Goal: Check status: Check status

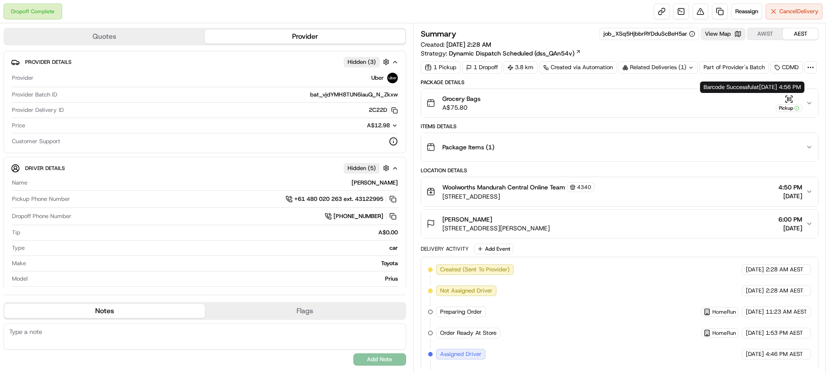
click at [787, 102] on icon "button" at bounding box center [788, 99] width 9 height 9
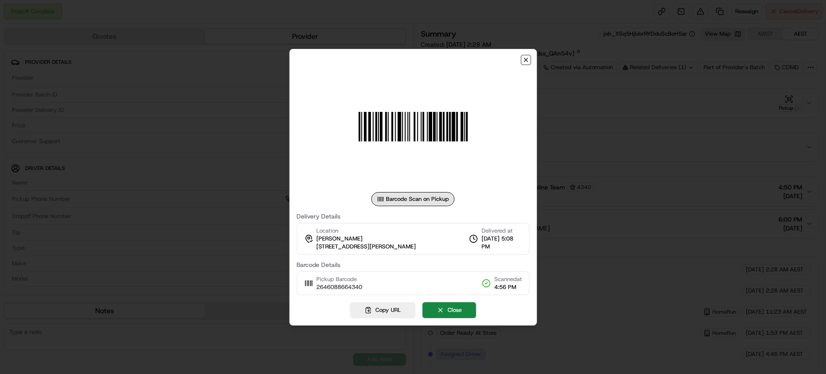
click at [524, 58] on icon "button" at bounding box center [526, 60] width 4 height 4
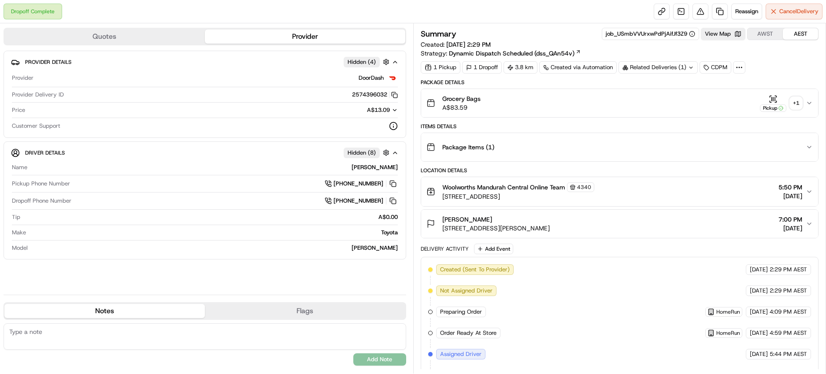
click at [792, 104] on div "+ 1" at bounding box center [795, 103] width 12 height 12
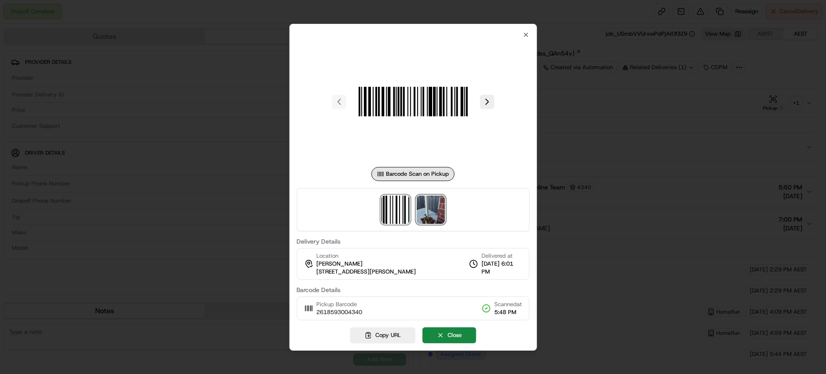
click at [429, 212] on img at bounding box center [430, 209] width 28 height 28
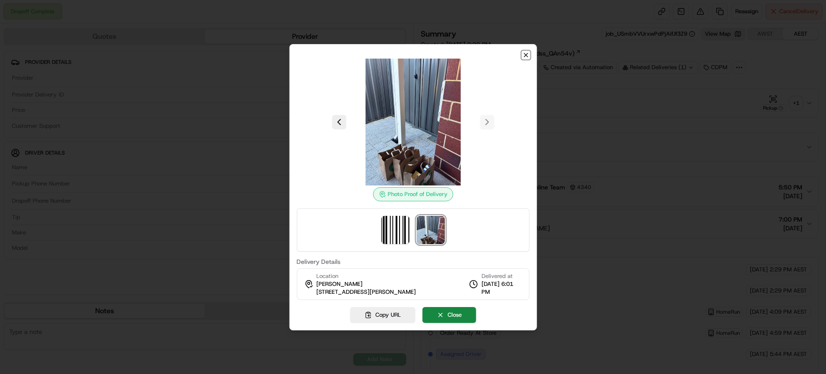
click at [526, 55] on icon "button" at bounding box center [526, 55] width 4 height 4
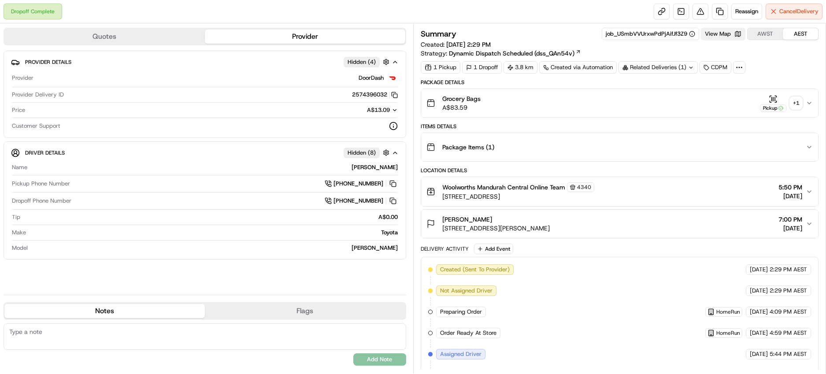
click at [724, 33] on button "View Map" at bounding box center [722, 34] width 44 height 12
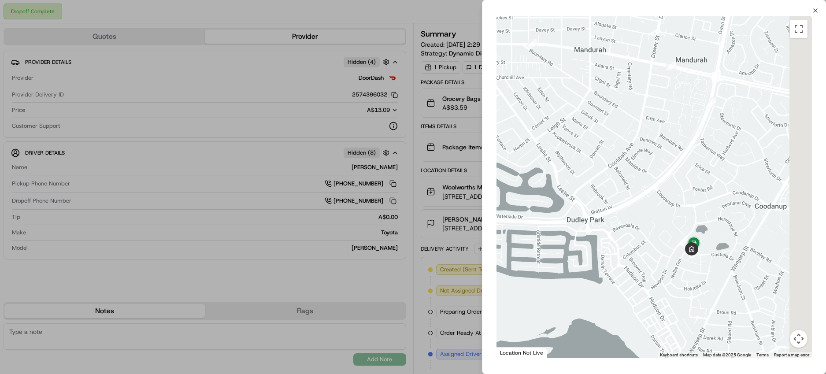
drag, startPoint x: 682, startPoint y: 183, endPoint x: 635, endPoint y: 158, distance: 52.8
click at [621, 130] on div at bounding box center [653, 187] width 315 height 342
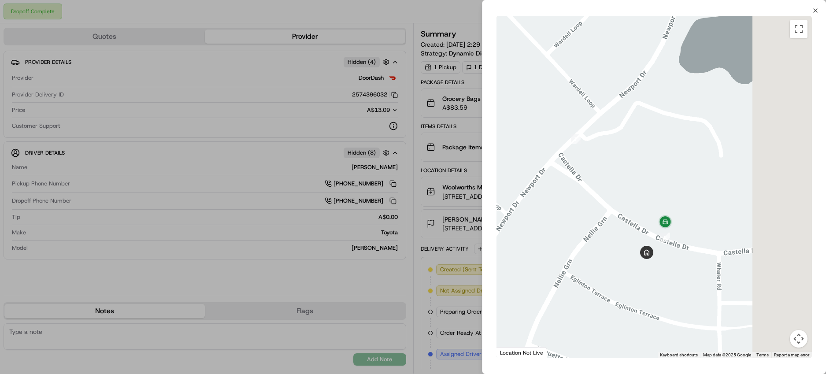
drag, startPoint x: 751, startPoint y: 196, endPoint x: 676, endPoint y: 182, distance: 76.7
click at [676, 182] on div at bounding box center [653, 187] width 315 height 342
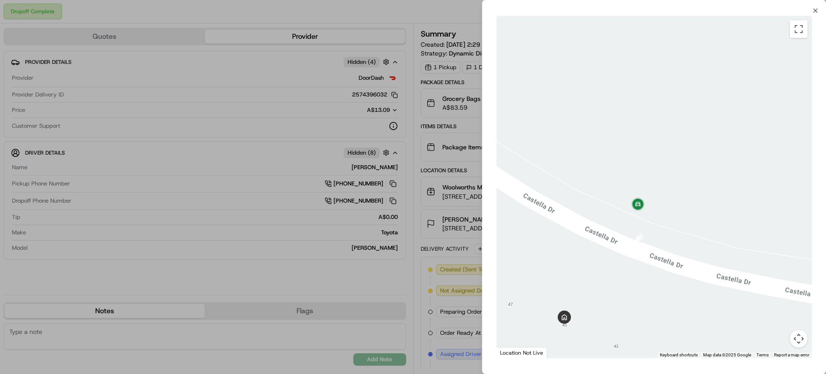
drag, startPoint x: 666, startPoint y: 224, endPoint x: 675, endPoint y: 54, distance: 170.2
click at [675, 54] on div at bounding box center [653, 187] width 315 height 342
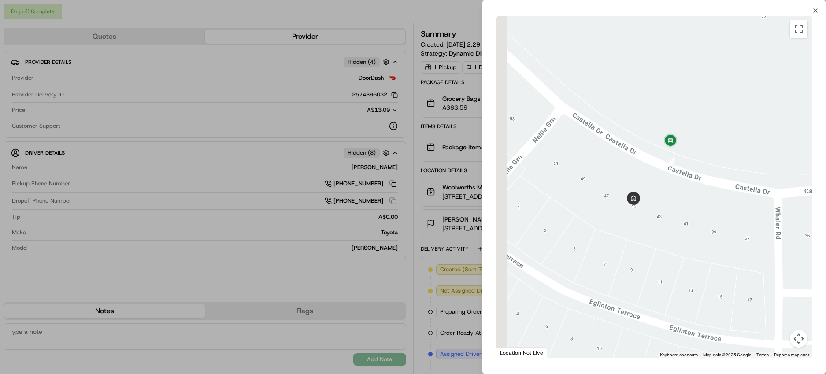
drag, startPoint x: 619, startPoint y: 173, endPoint x: 637, endPoint y: 134, distance: 43.1
click at [637, 134] on div at bounding box center [653, 187] width 315 height 342
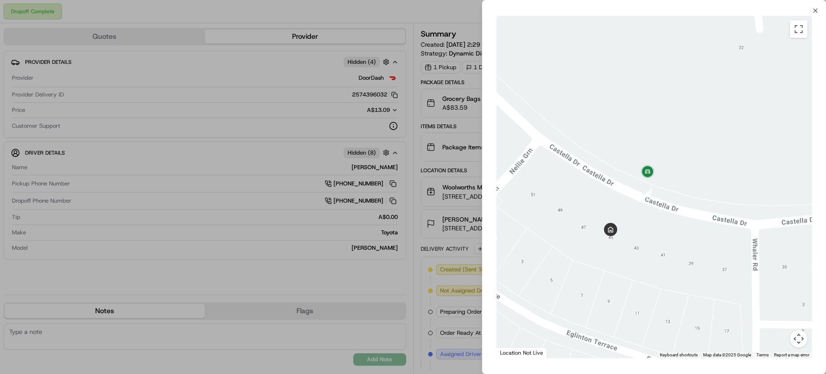
drag, startPoint x: 675, startPoint y: 177, endPoint x: 633, endPoint y: 215, distance: 56.4
click at [640, 217] on div at bounding box center [653, 187] width 315 height 342
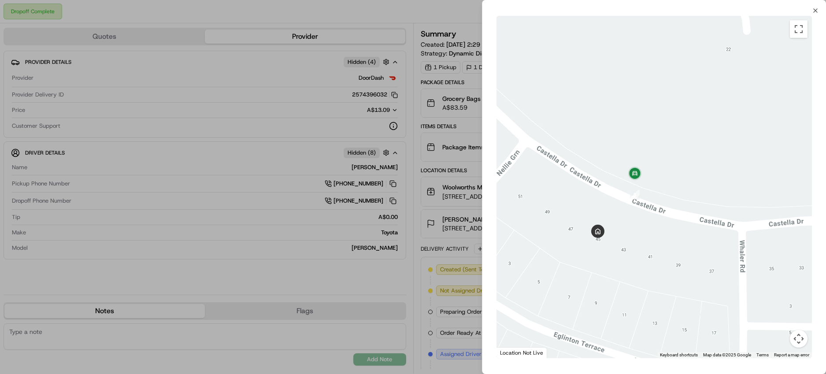
click at [297, 112] on div at bounding box center [413, 187] width 826 height 374
